Goal: Task Accomplishment & Management: Manage account settings

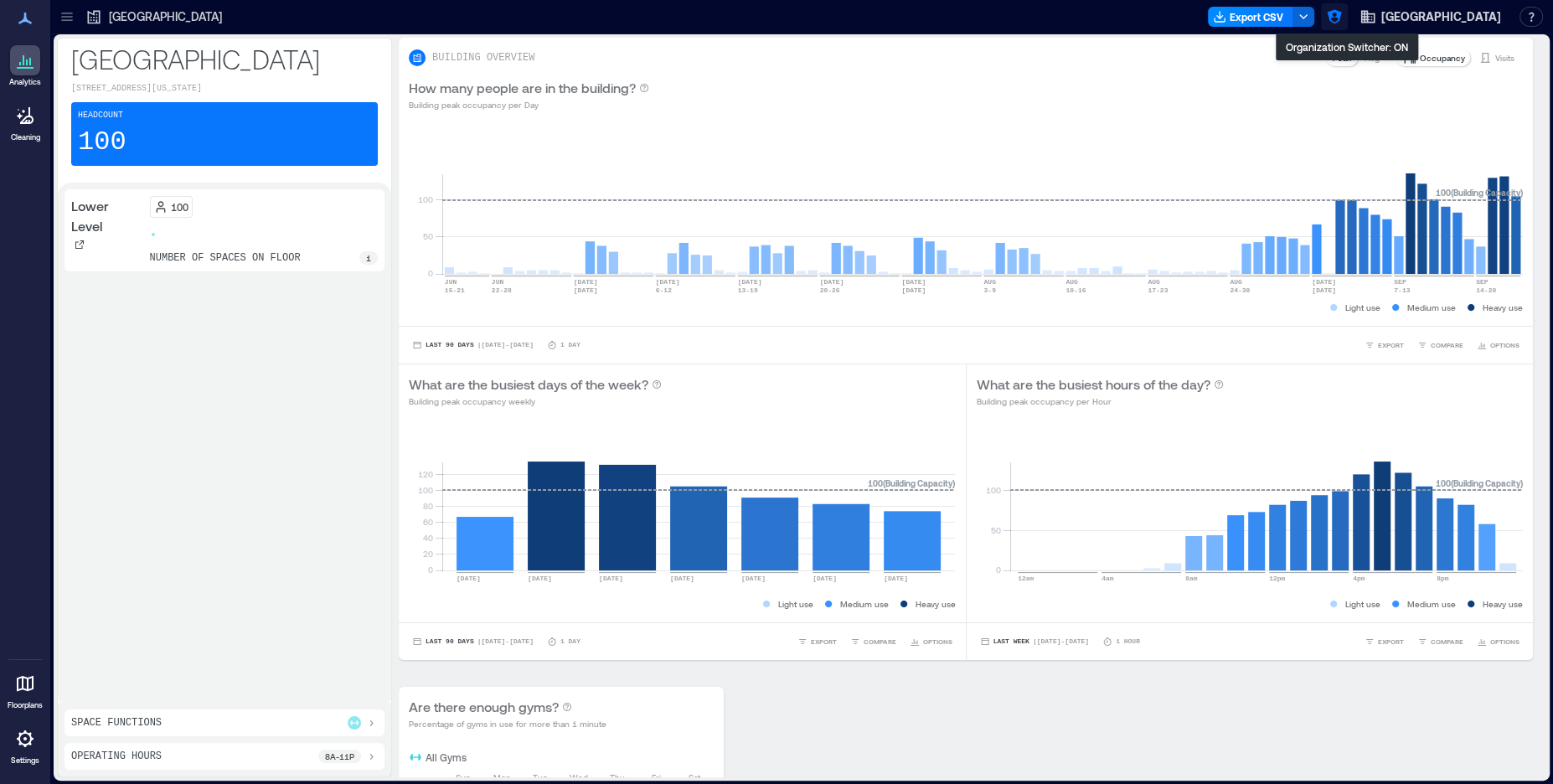
click at [1341, 12] on icon "button" at bounding box center [1334, 17] width 15 height 15
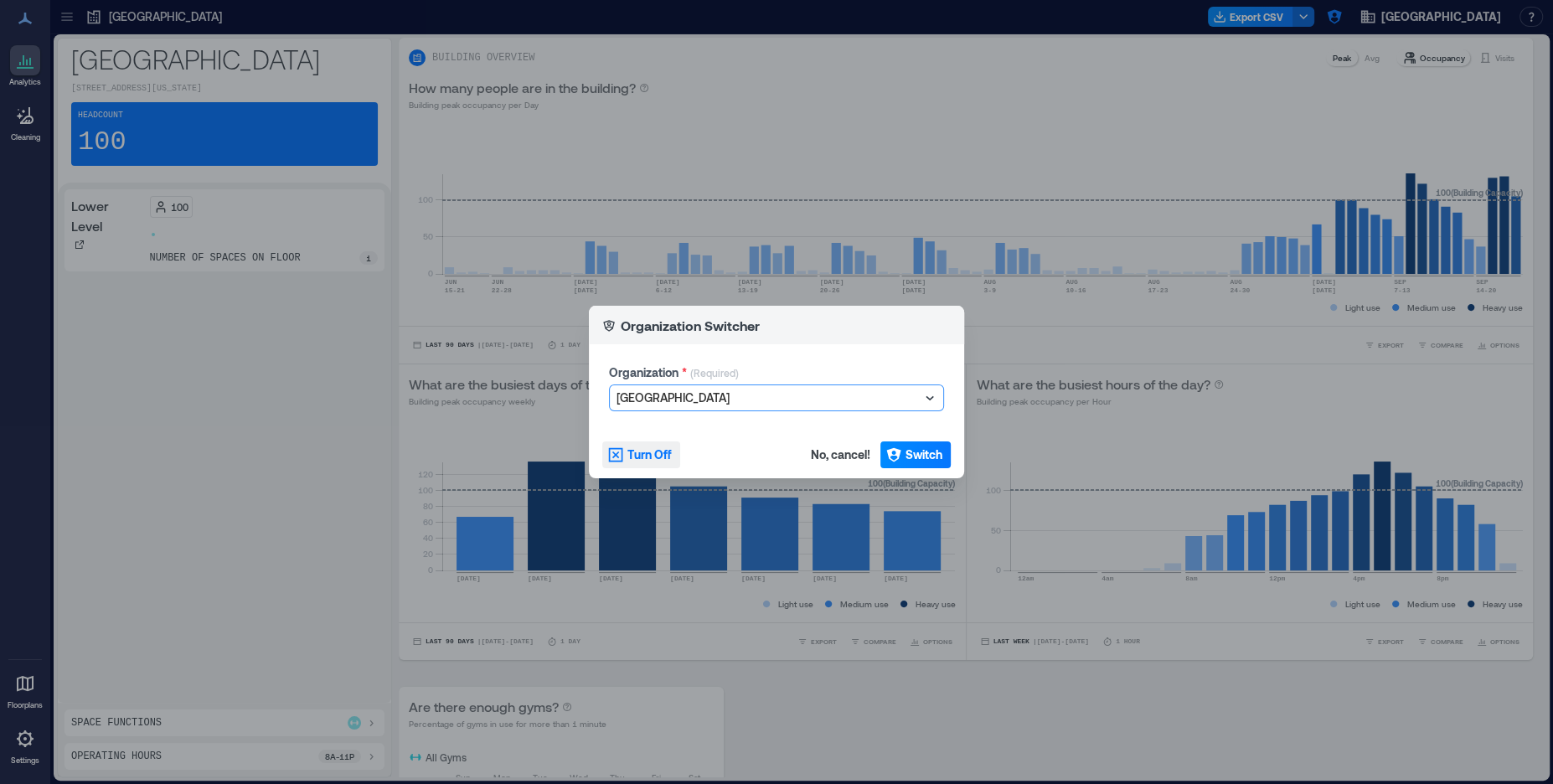
click at [645, 456] on span "Turn Off" at bounding box center [650, 455] width 45 height 16
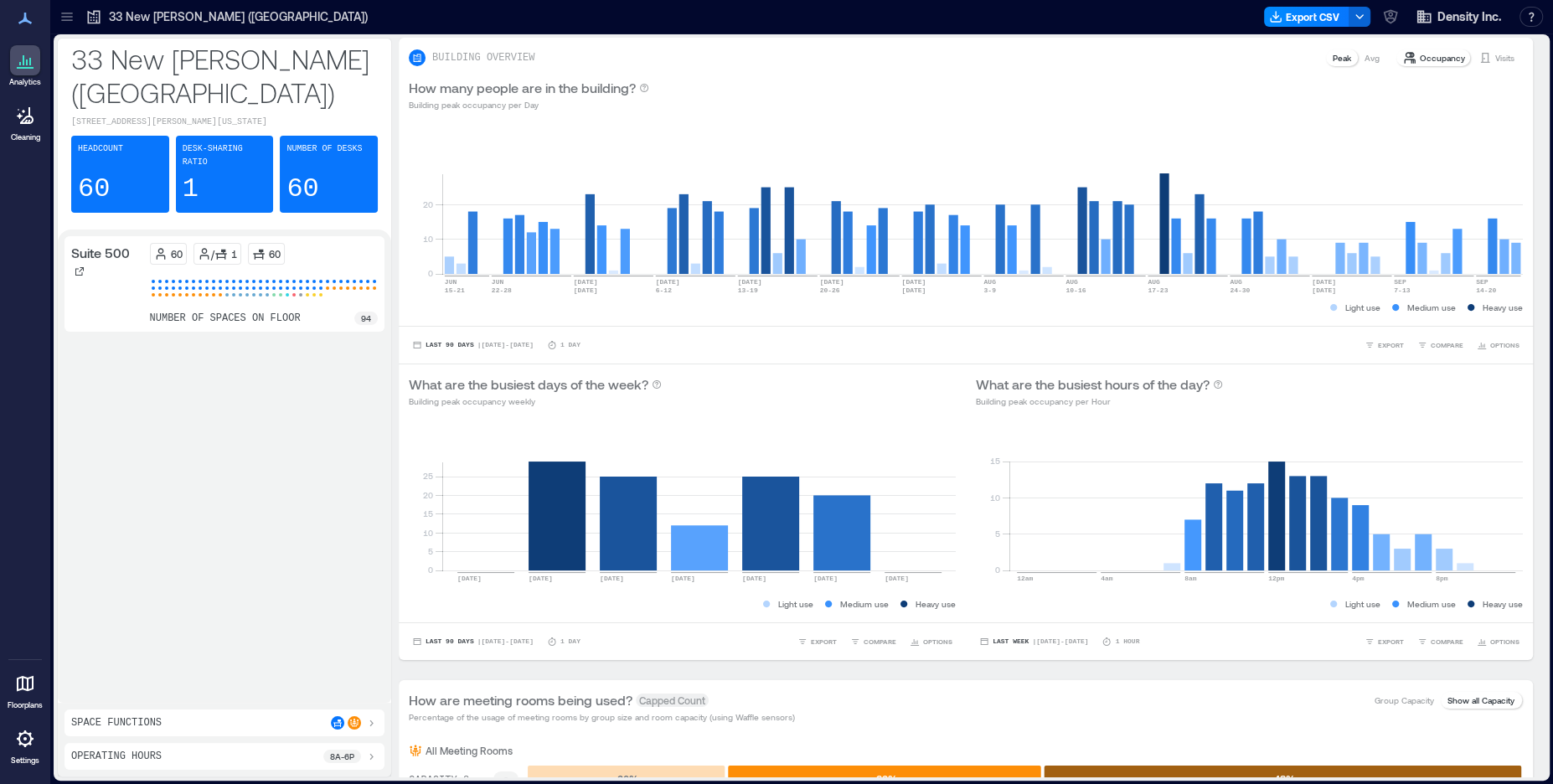
click at [28, 734] on icon at bounding box center [25, 739] width 16 height 16
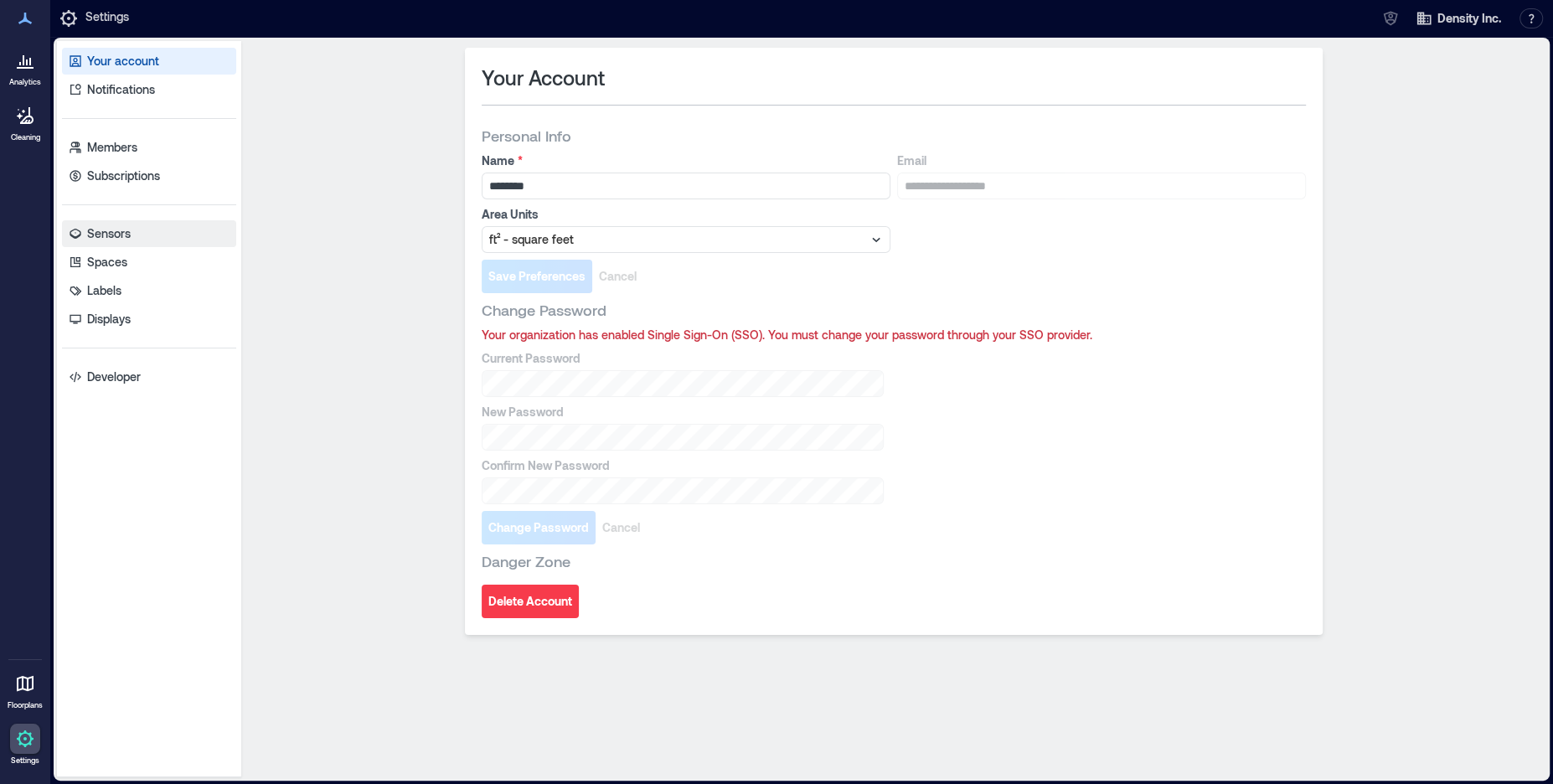
click at [111, 243] on link "Sensors" at bounding box center [148, 233] width 174 height 26
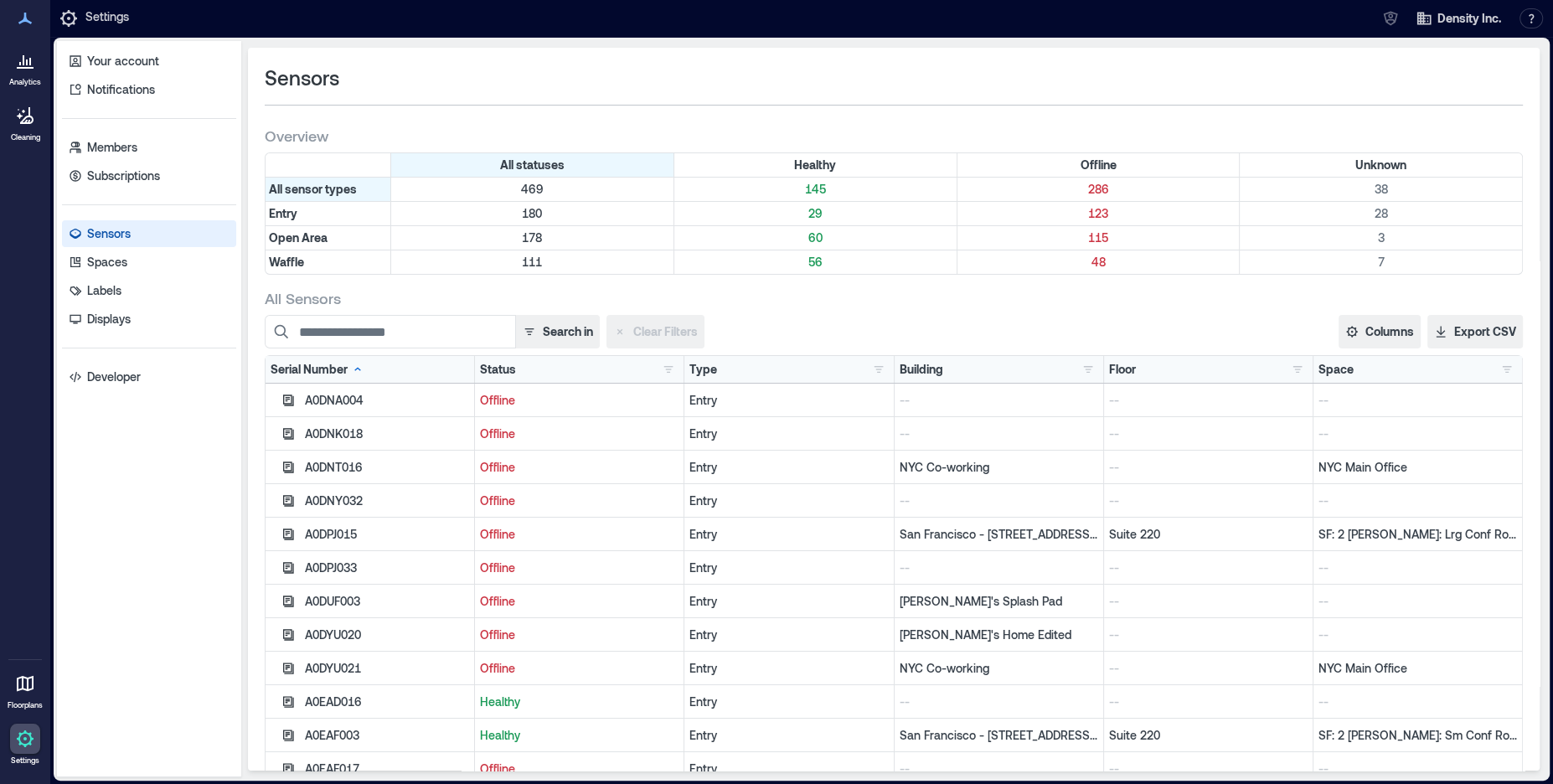
scroll to position [19, 0]
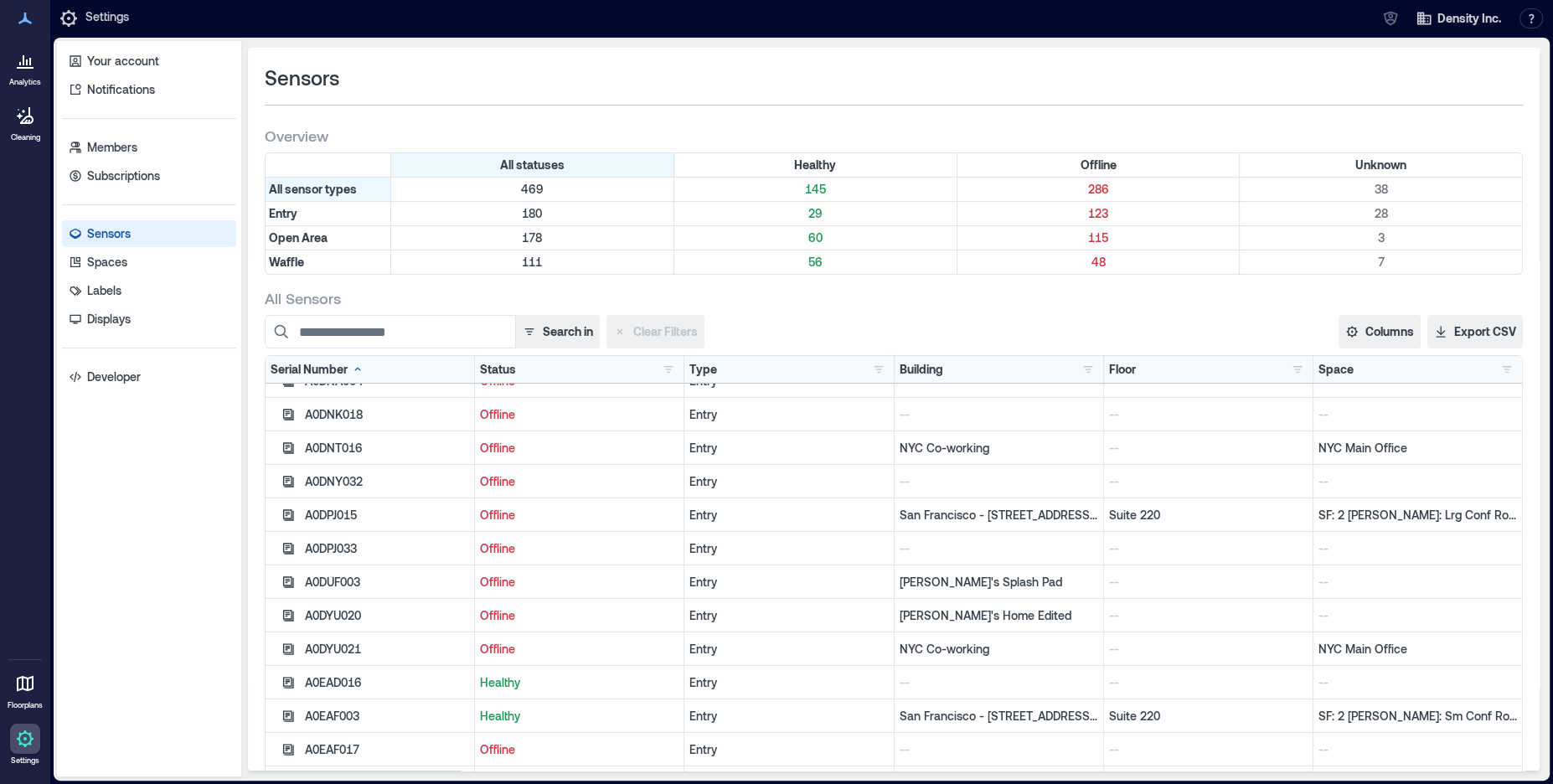
click at [1337, 515] on p "SF: 2 [PERSON_NAME]: Lrg Conf Room" at bounding box center [1417, 515] width 198 height 16
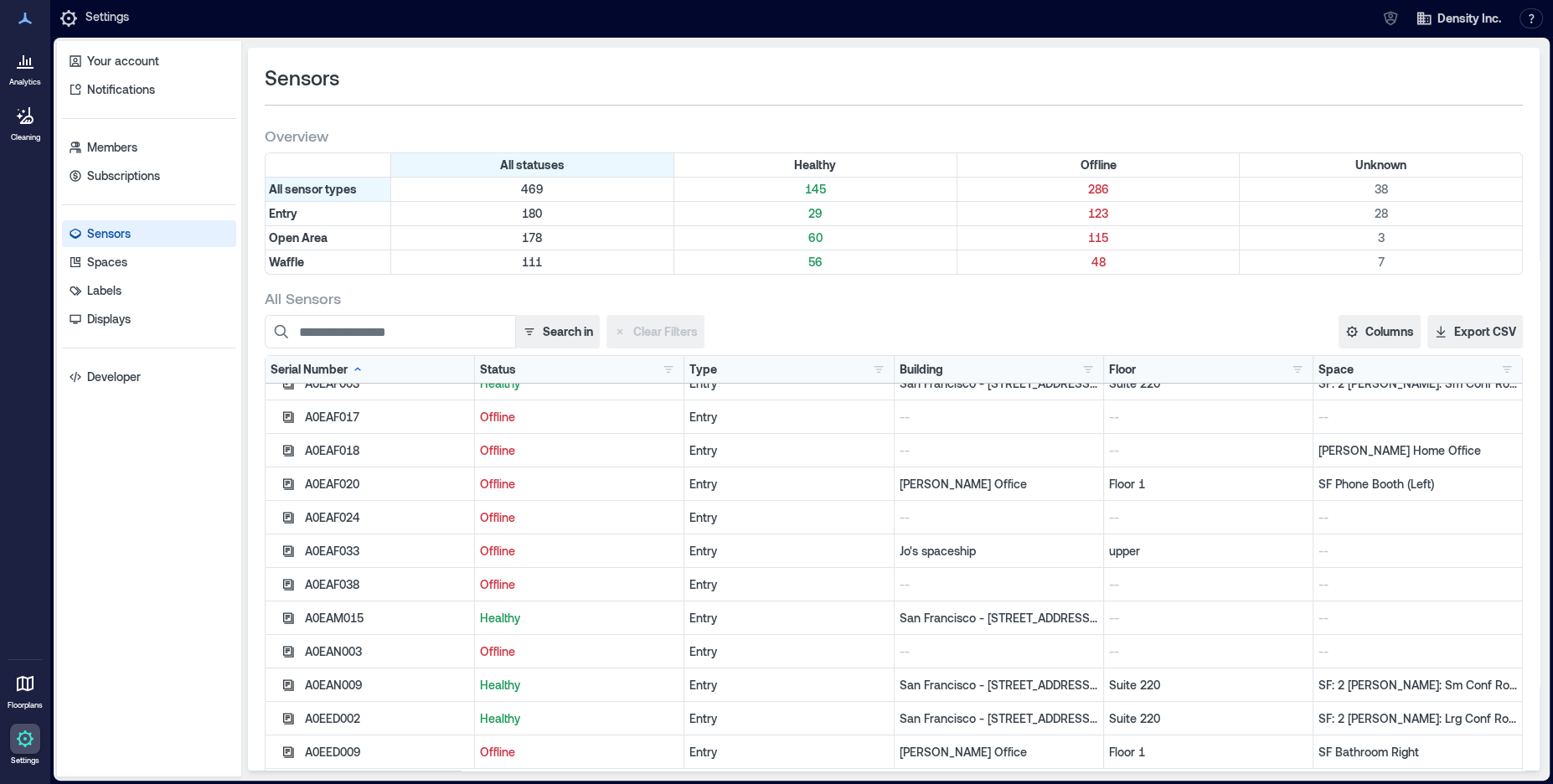
scroll to position [364, 0]
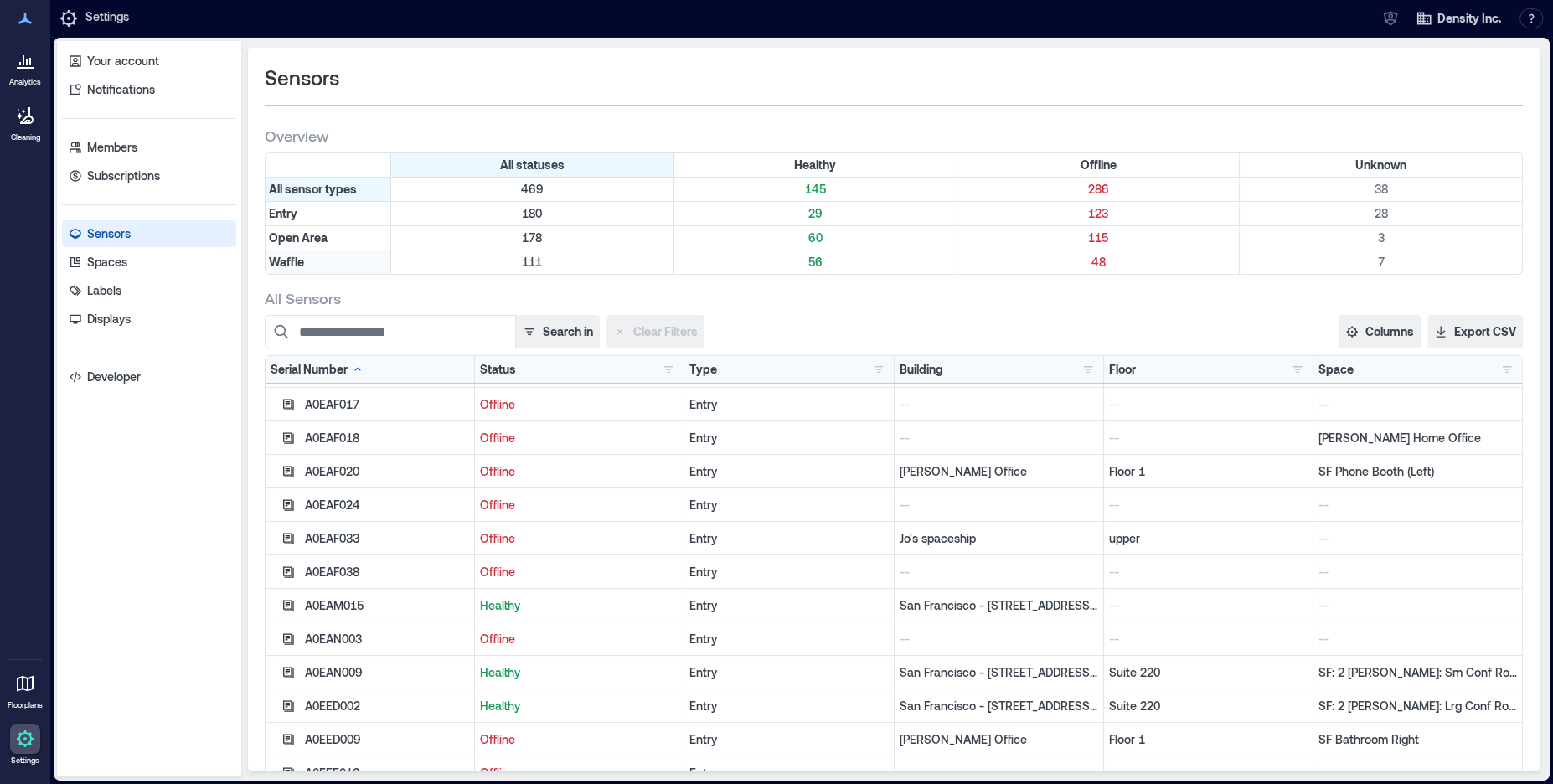
click at [320, 258] on div "Waffle" at bounding box center [328, 262] width 126 height 24
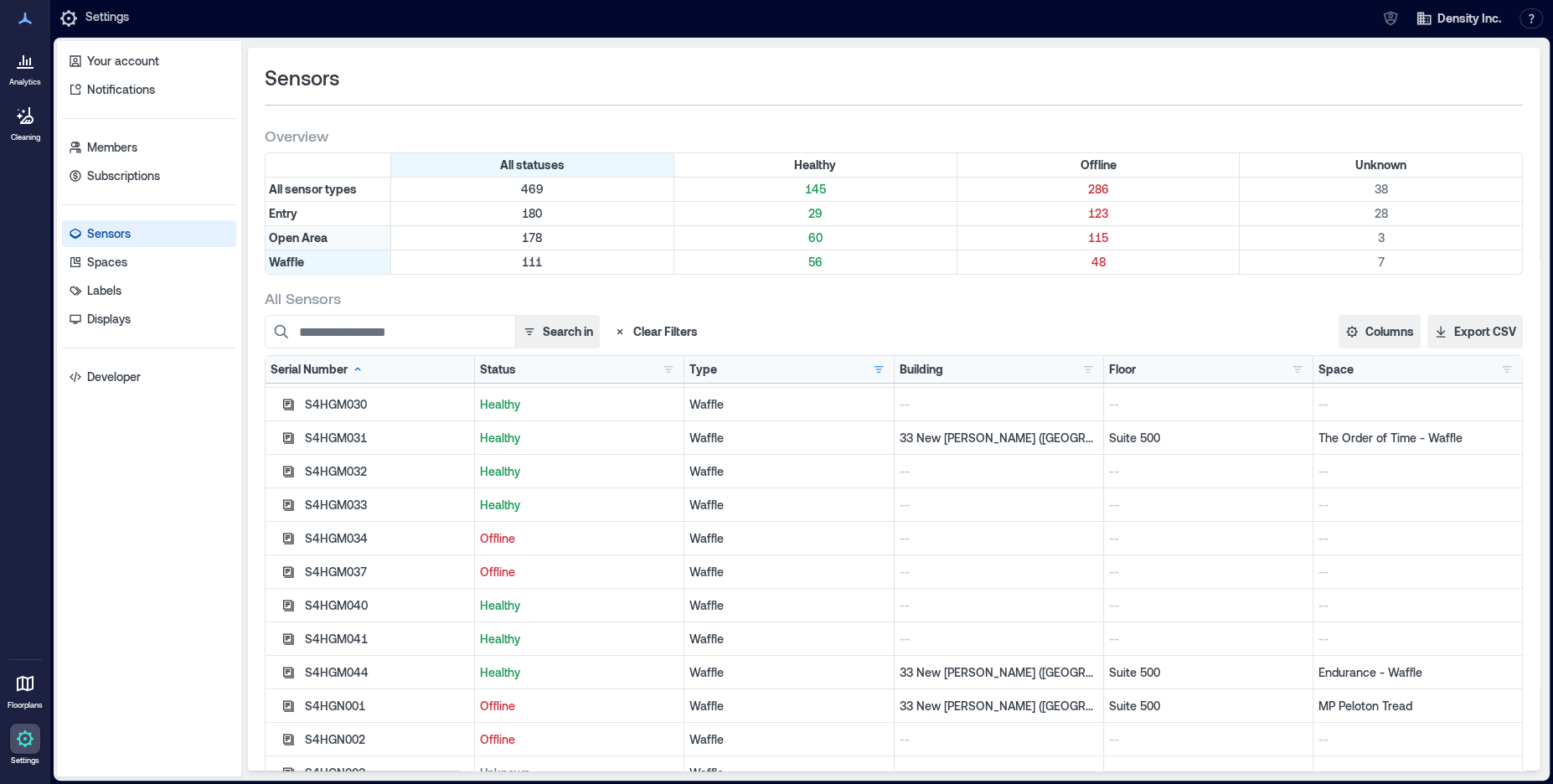
click at [343, 238] on div "Open Area" at bounding box center [328, 238] width 126 height 24
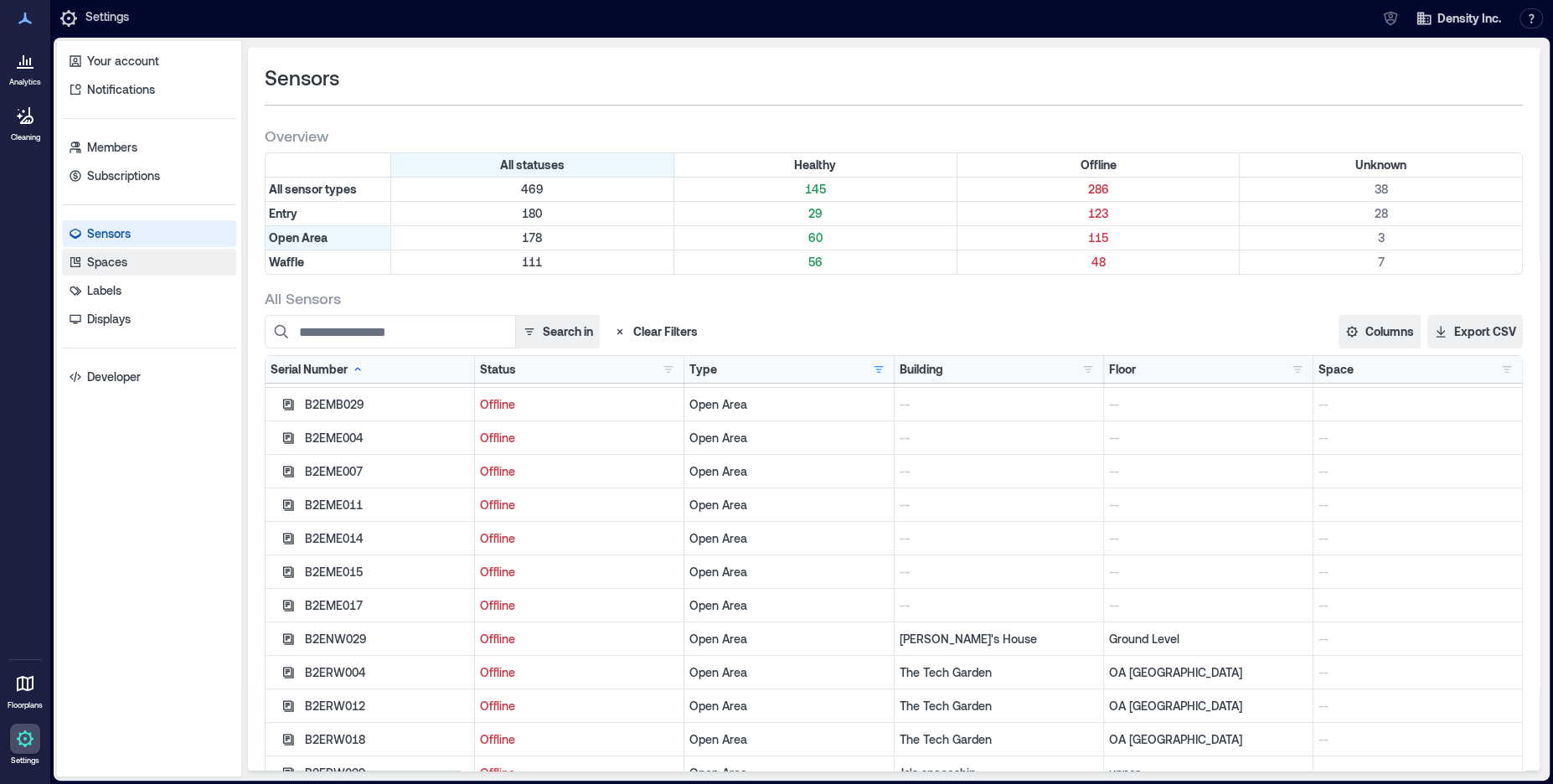
click at [116, 258] on p "Spaces" at bounding box center [107, 262] width 40 height 16
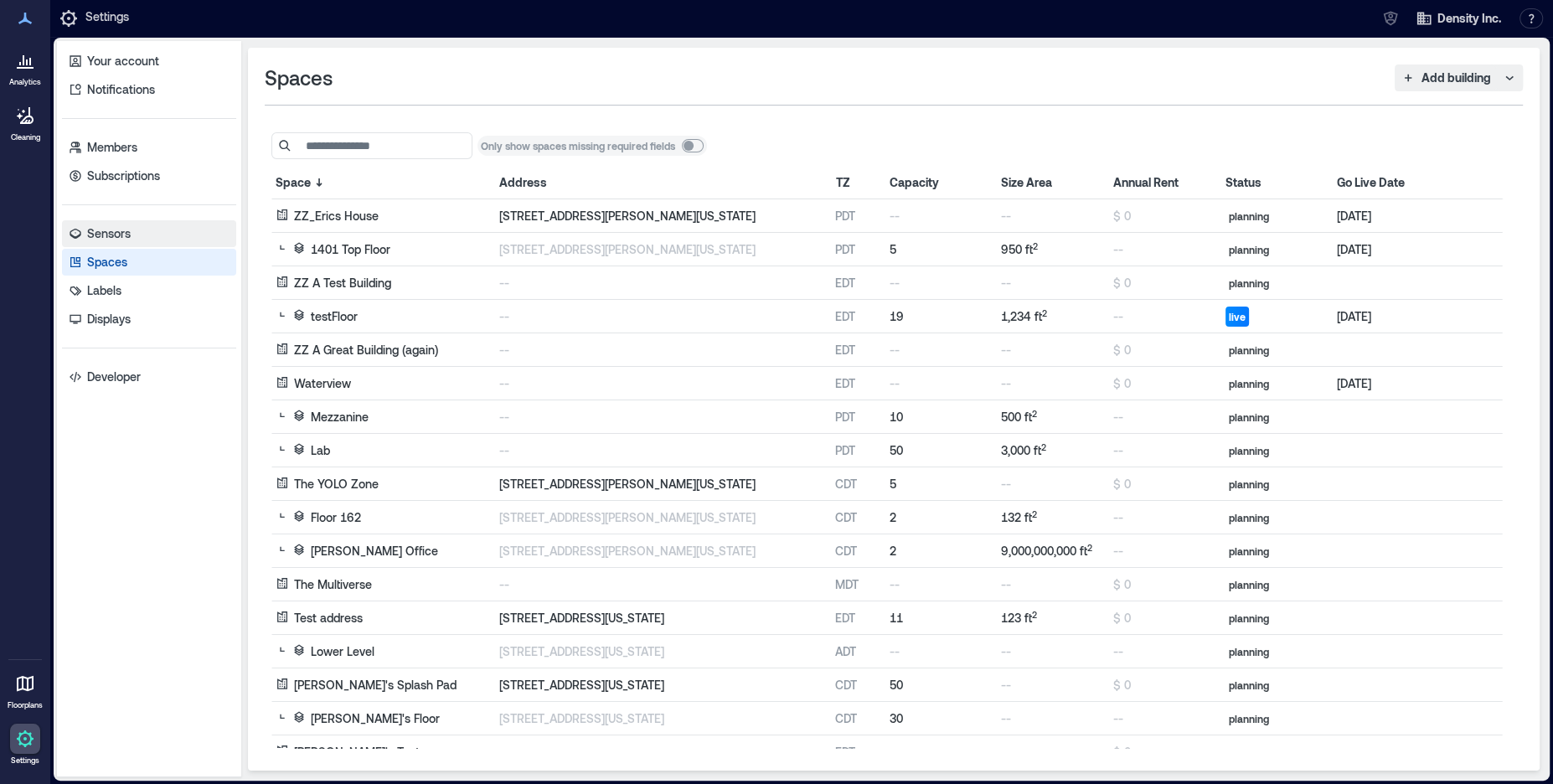
click at [126, 235] on p "Sensors" at bounding box center [109, 234] width 44 height 16
